Goal: Task Accomplishment & Management: Use online tool/utility

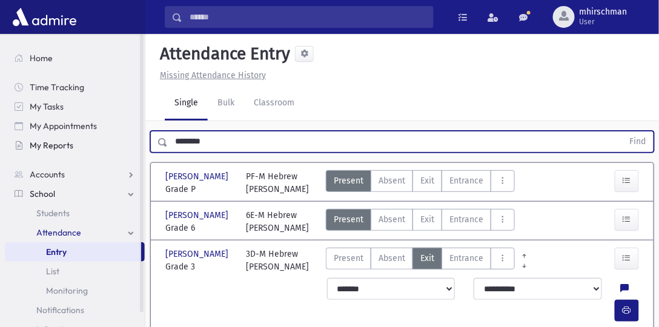
drag, startPoint x: 212, startPoint y: 142, endPoint x: 123, endPoint y: 139, distance: 89.1
click at [123, 139] on div "Search Results Students" at bounding box center [329, 188] width 659 height 377
type input "**********"
click at [622, 131] on button "Find" at bounding box center [637, 141] width 31 height 21
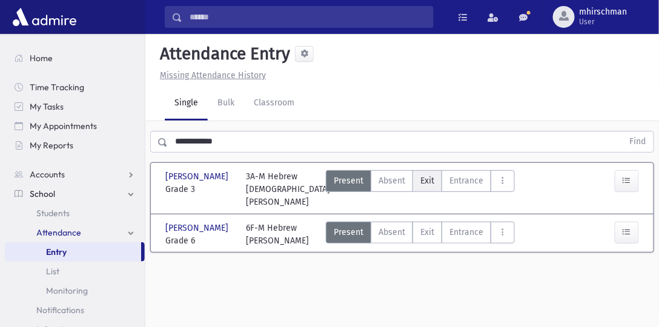
click at [423, 182] on span "Exit" at bounding box center [427, 180] width 14 height 13
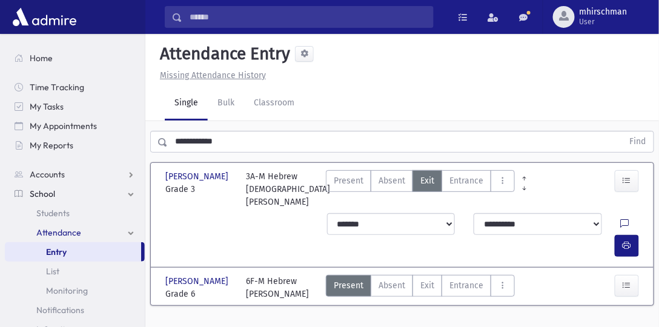
click at [621, 219] on icon at bounding box center [625, 224] width 8 height 10
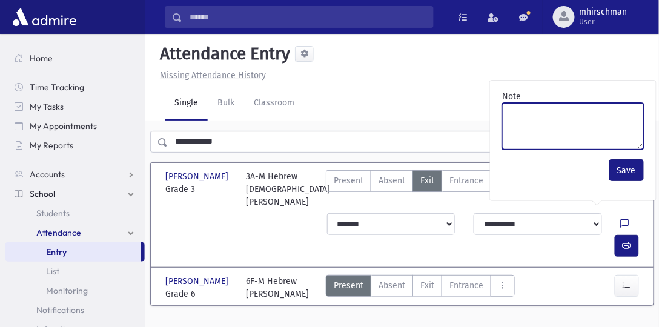
click at [536, 114] on textarea "Note" at bounding box center [573, 126] width 142 height 47
type textarea "**********"
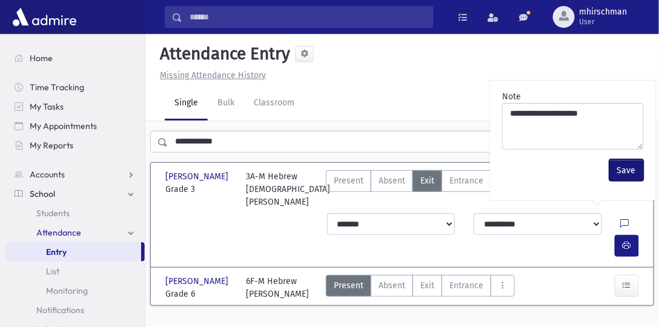
click at [621, 174] on button "Save" at bounding box center [626, 170] width 35 height 22
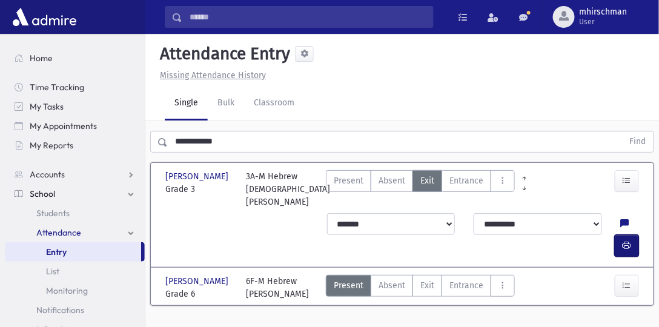
click at [628, 240] on icon "button" at bounding box center [626, 245] width 8 height 10
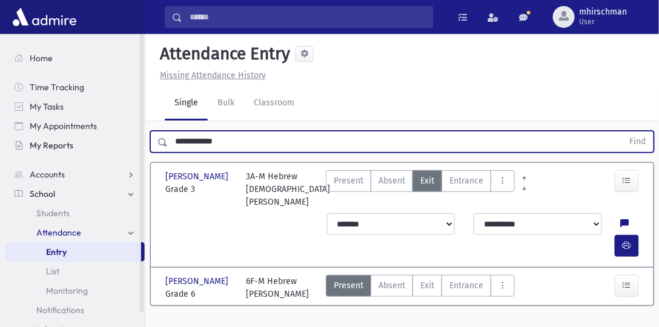
drag, startPoint x: 205, startPoint y: 139, endPoint x: 136, endPoint y: 138, distance: 69.0
click at [136, 138] on div "Search Results Students" at bounding box center [329, 177] width 659 height 354
type input "**********"
click at [622, 131] on button "Find" at bounding box center [637, 141] width 31 height 21
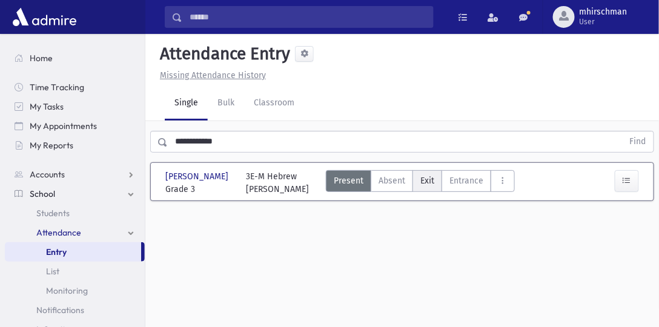
click at [420, 182] on span "Exit" at bounding box center [427, 180] width 14 height 13
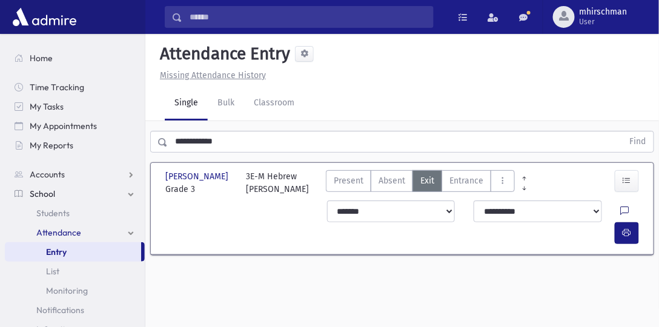
click at [621, 209] on icon at bounding box center [625, 211] width 8 height 10
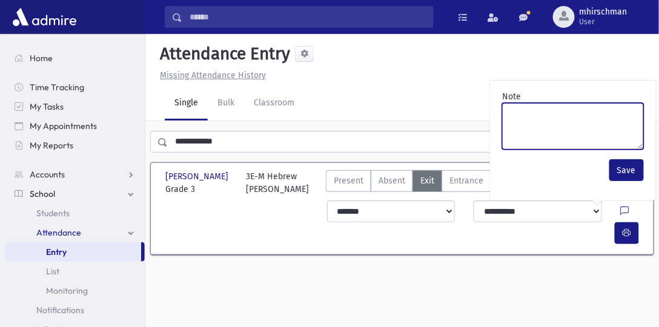
click at [532, 108] on textarea "Note" at bounding box center [573, 126] width 142 height 47
type textarea "*****"
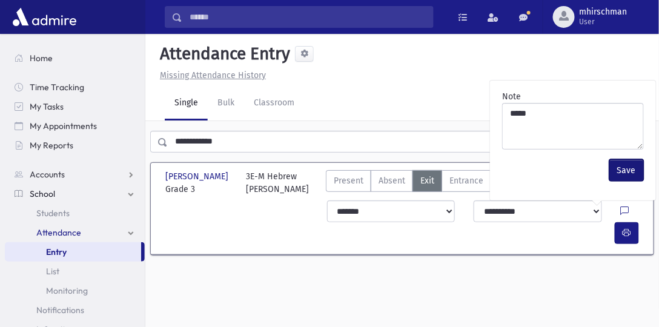
click at [624, 171] on button "Save" at bounding box center [626, 170] width 35 height 22
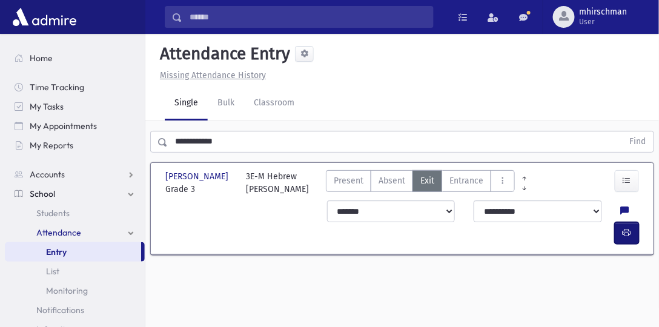
click at [630, 228] on icon "button" at bounding box center [626, 233] width 8 height 10
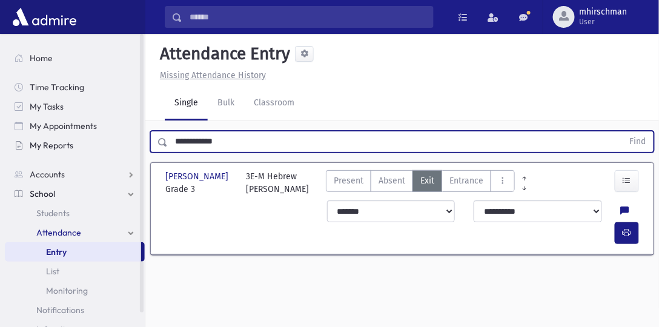
drag, startPoint x: 223, startPoint y: 139, endPoint x: 127, endPoint y: 137, distance: 96.3
click at [127, 140] on div "Search Results Students" at bounding box center [329, 177] width 659 height 354
click at [622, 131] on button "Find" at bounding box center [637, 141] width 31 height 21
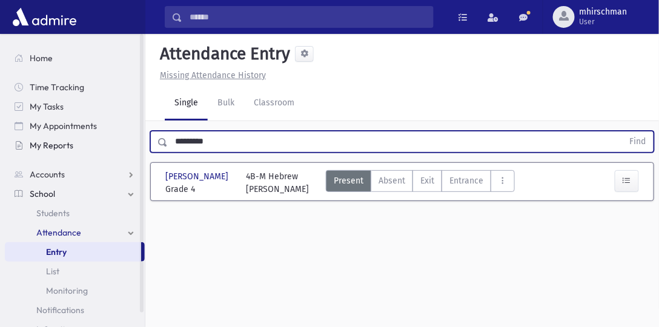
drag, startPoint x: 225, startPoint y: 143, endPoint x: 132, endPoint y: 143, distance: 92.6
click at [132, 143] on div "Search Results Students" at bounding box center [329, 177] width 659 height 354
type input "**********"
click at [622, 131] on button "Find" at bounding box center [637, 141] width 31 height 21
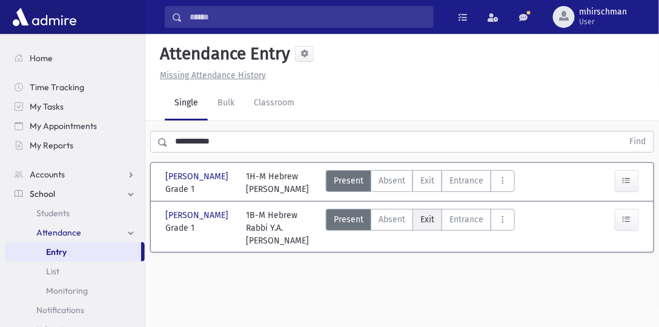
click at [427, 222] on span "Exit" at bounding box center [427, 219] width 14 height 13
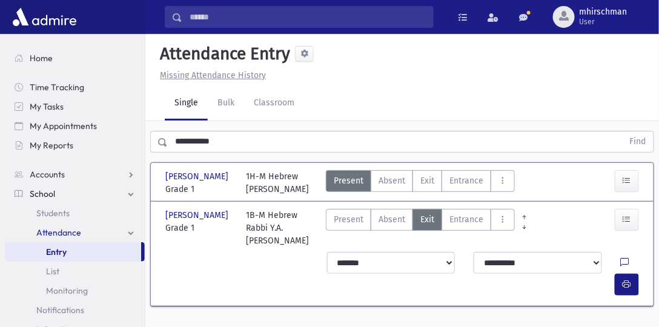
click at [621, 259] on icon at bounding box center [625, 263] width 8 height 10
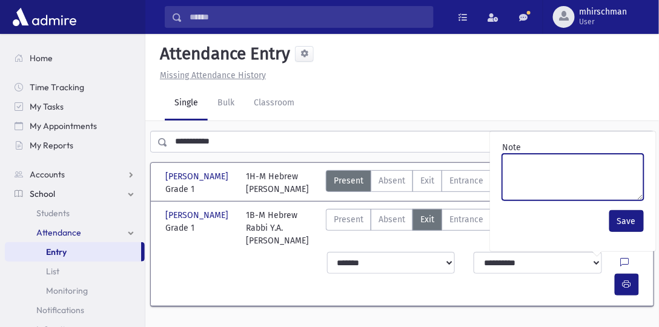
click at [528, 157] on textarea "Note" at bounding box center [573, 177] width 142 height 47
type textarea "**********"
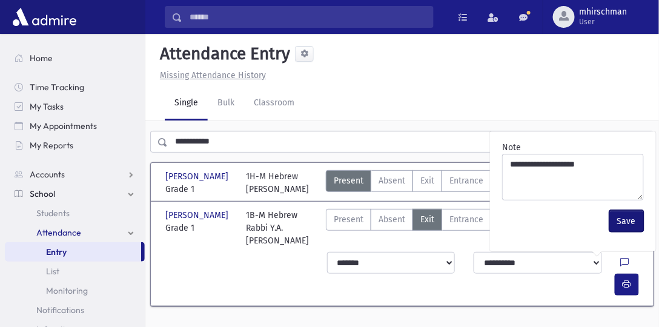
click at [628, 224] on button "Save" at bounding box center [626, 221] width 35 height 22
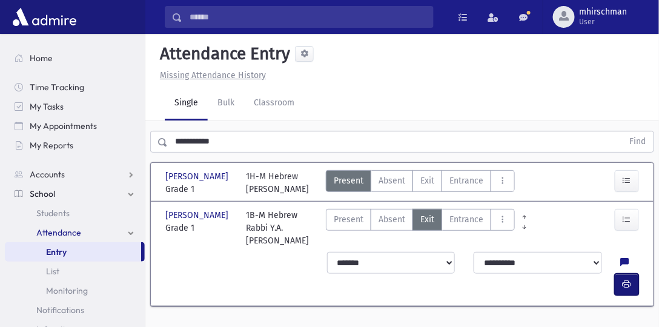
click at [628, 279] on icon "button" at bounding box center [626, 284] width 8 height 10
